Goal: Information Seeking & Learning: Check status

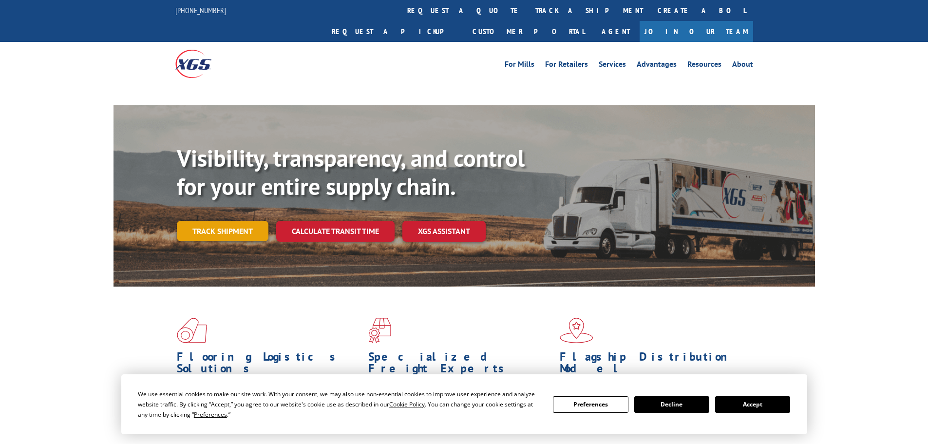
click at [212, 221] on link "Track shipment" at bounding box center [223, 231] width 92 height 20
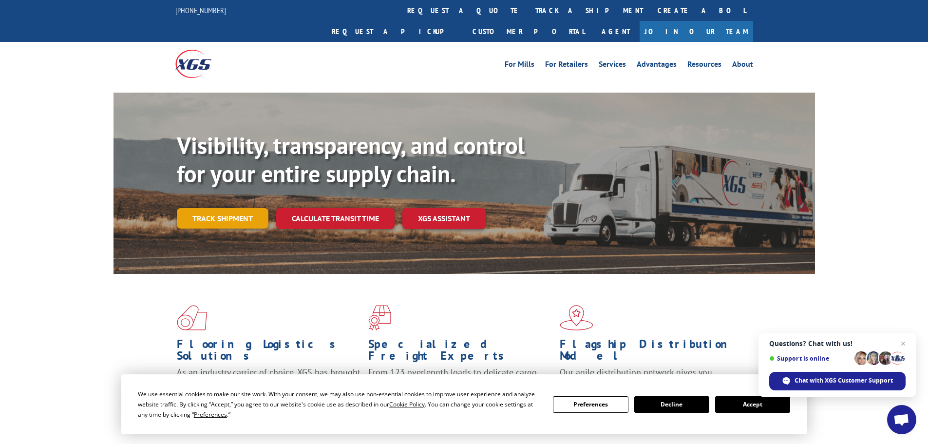
click at [203, 208] on link "Track shipment" at bounding box center [223, 218] width 92 height 20
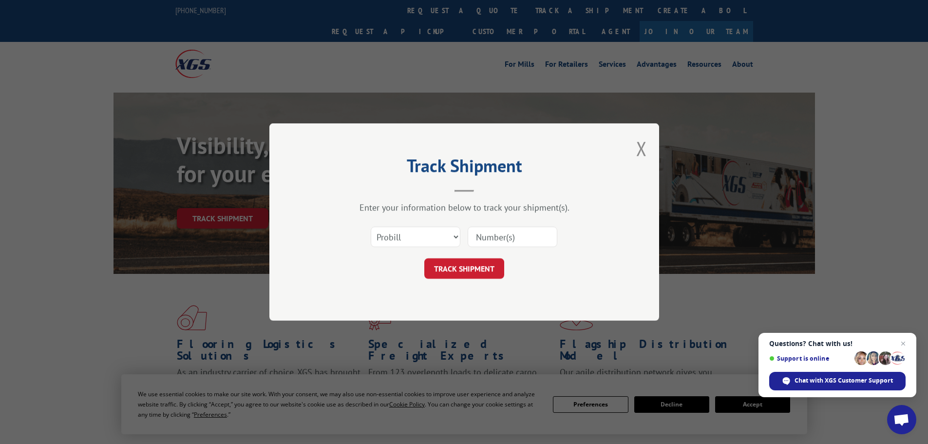
click at [480, 232] on input at bounding box center [513, 237] width 90 height 20
paste input "479400868324"
type input "479400868324"
click at [486, 262] on button "TRACK SHIPMENT" at bounding box center [464, 268] width 80 height 20
